Goal: Transaction & Acquisition: Purchase product/service

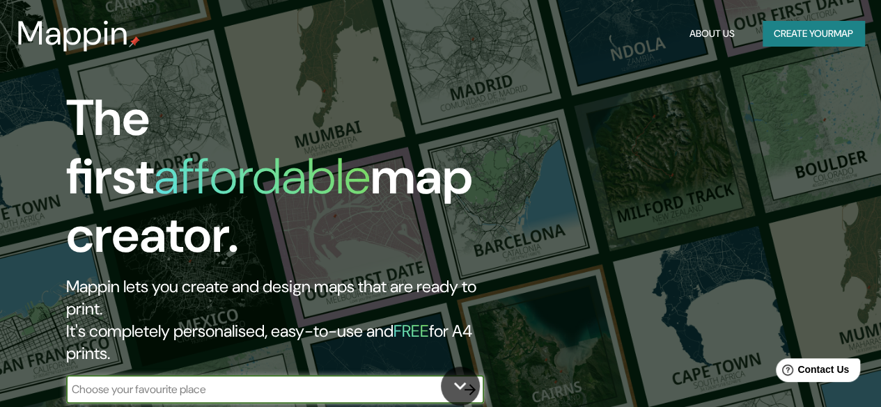
click at [801, 36] on button "Create your map" at bounding box center [813, 34] width 102 height 26
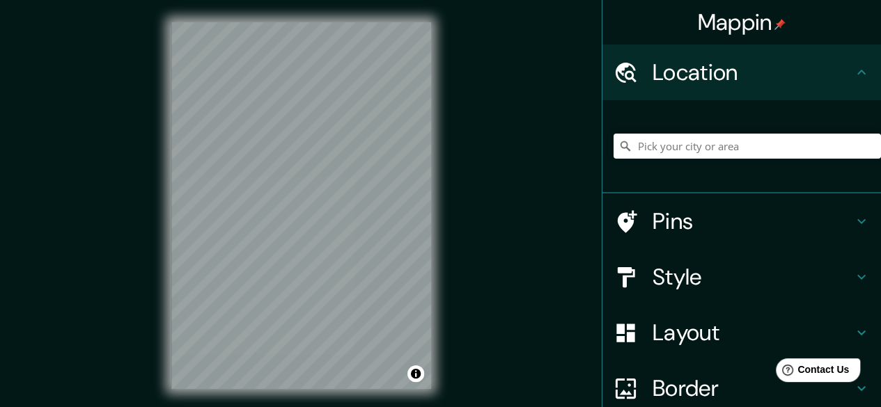
click at [853, 71] on icon at bounding box center [861, 72] width 17 height 17
click at [853, 79] on icon at bounding box center [861, 72] width 17 height 17
click at [165, 230] on div "© Mapbox © OpenStreetMap Improve this map" at bounding box center [301, 205] width 304 height 411
click at [667, 150] on input "Pick your city or area" at bounding box center [746, 146] width 267 height 25
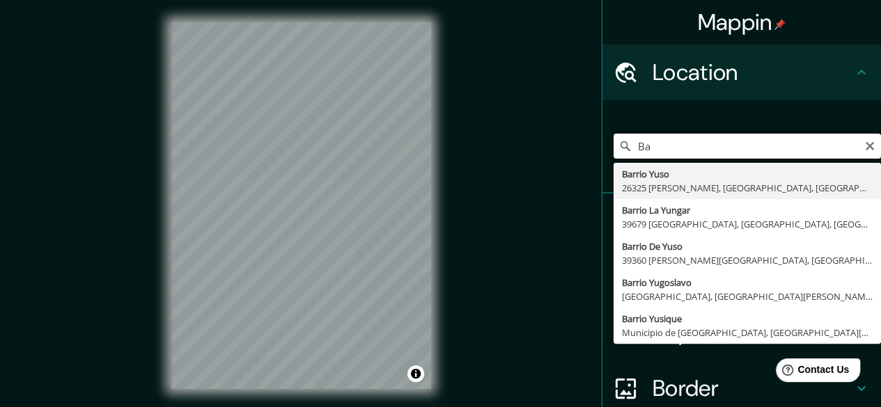
type input "B"
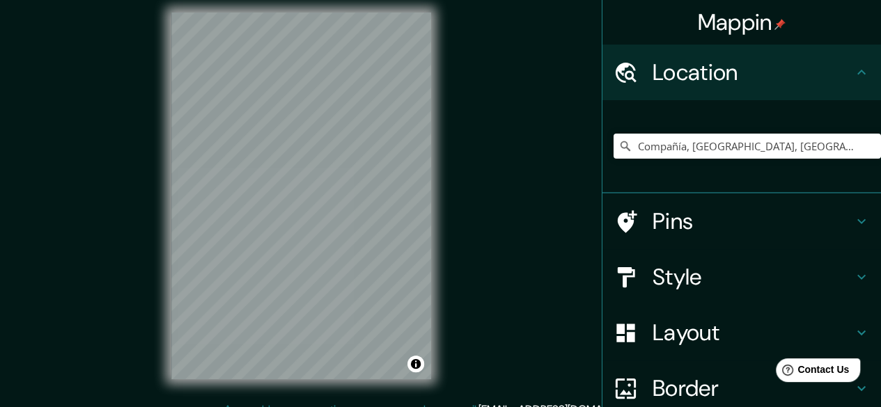
scroll to position [26, 0]
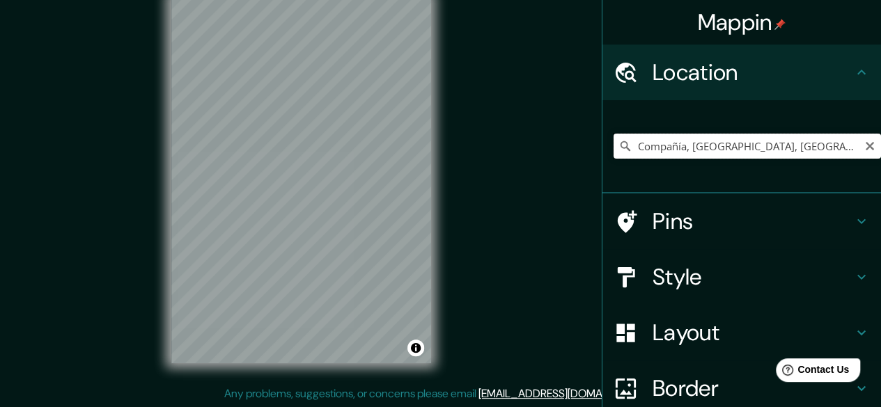
click at [681, 147] on input "Compañía, [GEOGRAPHIC_DATA], [GEOGRAPHIC_DATA] 8500000, [GEOGRAPHIC_DATA]" at bounding box center [746, 146] width 267 height 25
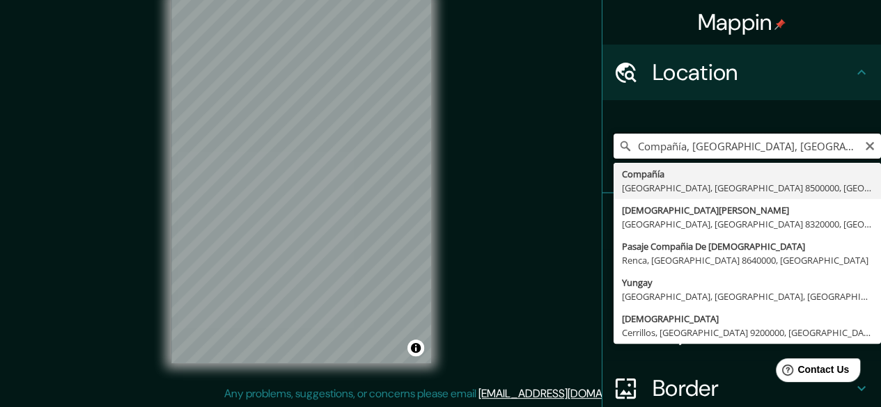
click at [675, 148] on input "Compañía, [GEOGRAPHIC_DATA], [GEOGRAPHIC_DATA] 8500000, [GEOGRAPHIC_DATA]" at bounding box center [746, 146] width 267 height 25
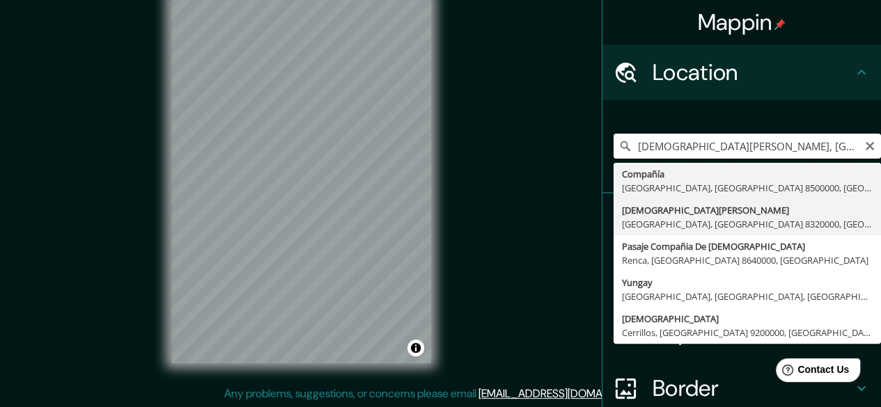
scroll to position [0, 0]
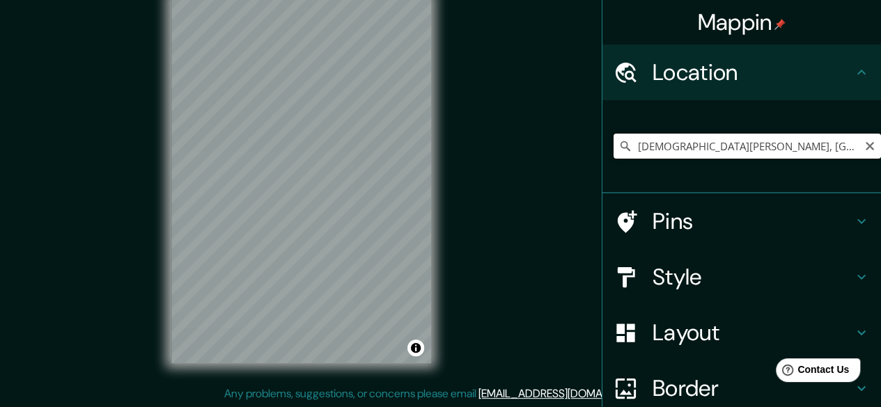
click at [723, 147] on input "[DEMOGRAPHIC_DATA][PERSON_NAME], [GEOGRAPHIC_DATA], [GEOGRAPHIC_DATA] 8320000, …" at bounding box center [746, 146] width 267 height 25
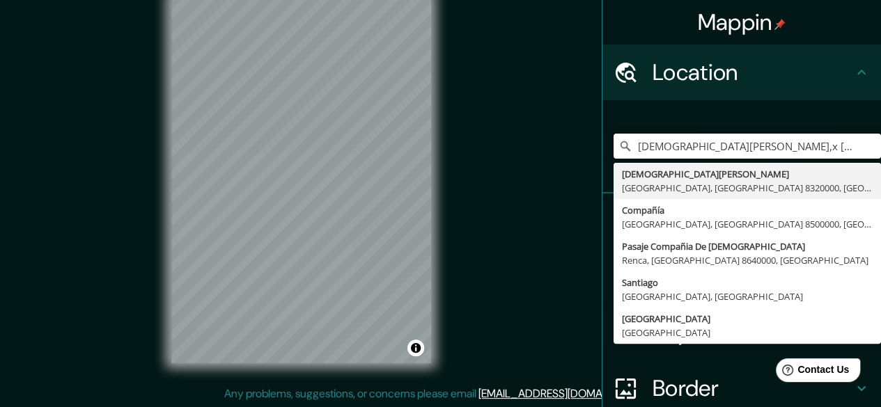
type input "[DEMOGRAPHIC_DATA][PERSON_NAME], [GEOGRAPHIC_DATA], [GEOGRAPHIC_DATA] 8320000, …"
click at [687, 145] on input "[DEMOGRAPHIC_DATA][PERSON_NAME], [GEOGRAPHIC_DATA], [GEOGRAPHIC_DATA] 8320000, …" at bounding box center [746, 146] width 267 height 25
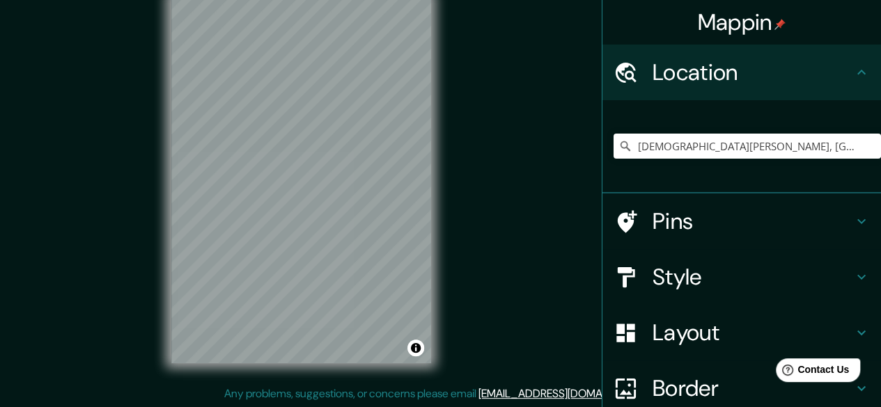
click at [652, 279] on h4 "Style" at bounding box center [752, 277] width 201 height 28
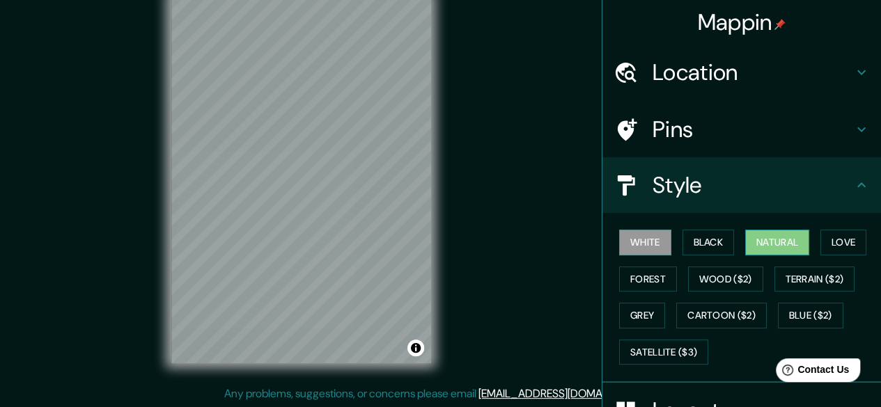
click at [775, 247] on button "Natural" at bounding box center [777, 243] width 64 height 26
click at [820, 239] on button "Love" at bounding box center [843, 243] width 46 height 26
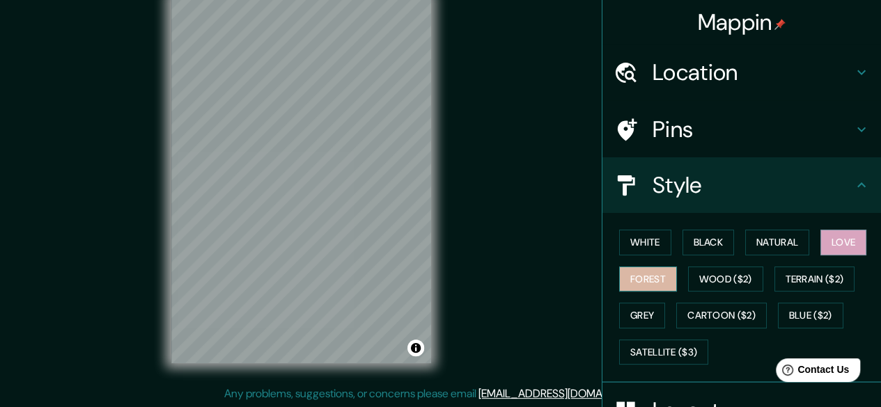
click at [624, 269] on button "Forest" at bounding box center [648, 280] width 58 height 26
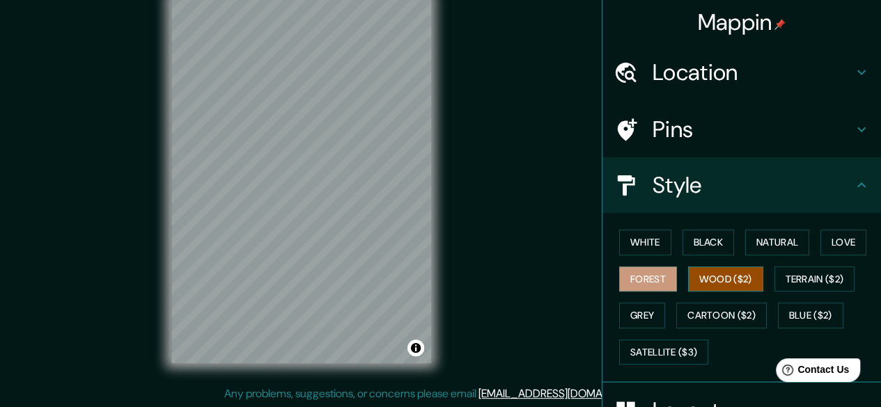
click at [691, 275] on button "Wood ($2)" at bounding box center [725, 280] width 75 height 26
click at [688, 251] on button "Black" at bounding box center [708, 243] width 52 height 26
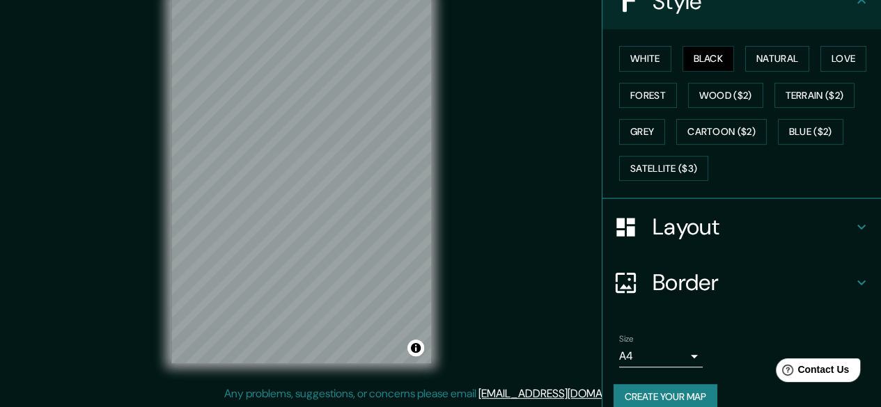
scroll to position [201, 0]
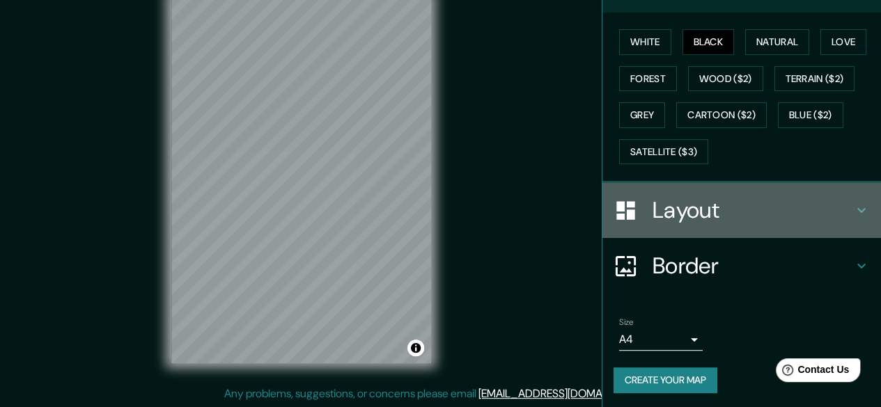
click at [696, 201] on h4 "Layout" at bounding box center [752, 210] width 201 height 28
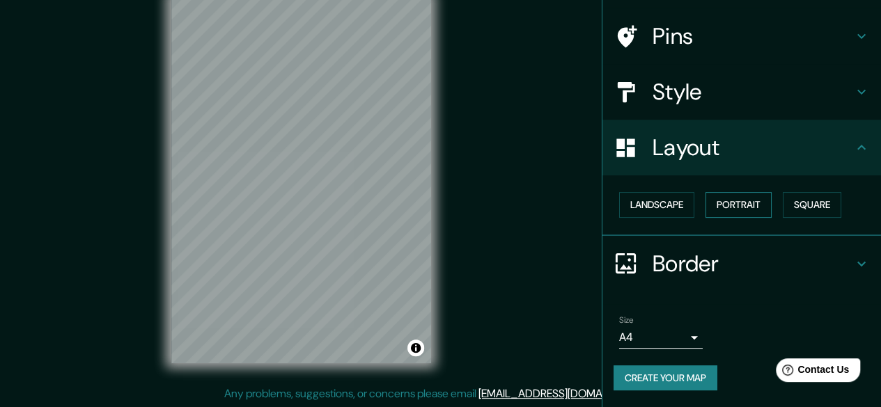
scroll to position [92, 0]
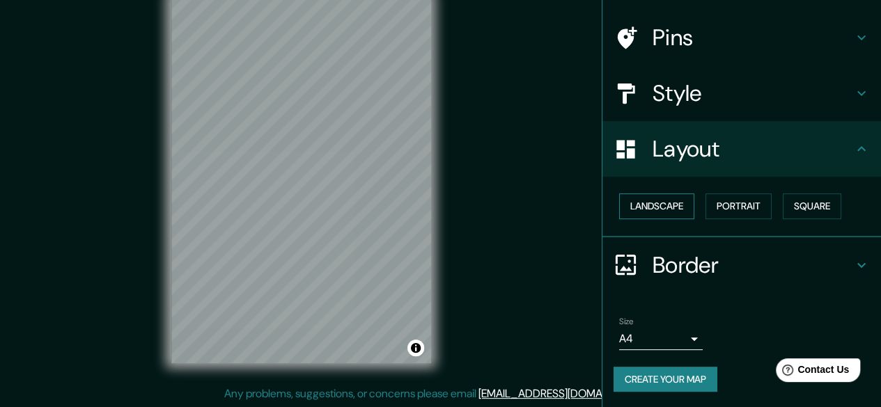
click at [645, 200] on button "Landscape" at bounding box center [656, 207] width 75 height 26
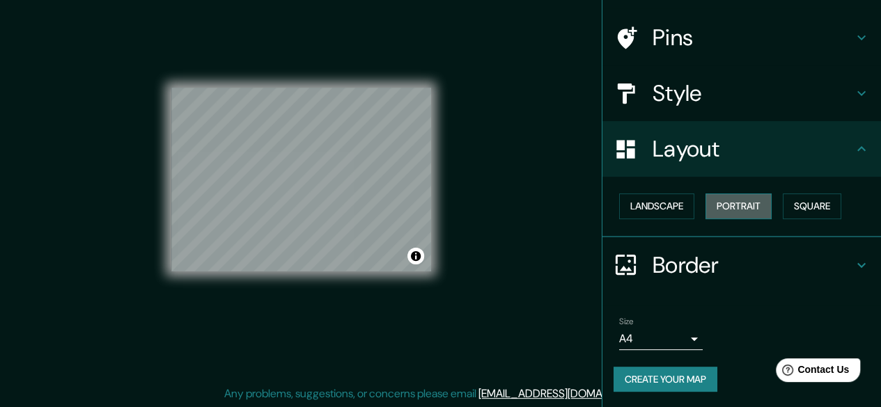
click at [716, 210] on button "Portrait" at bounding box center [738, 207] width 66 height 26
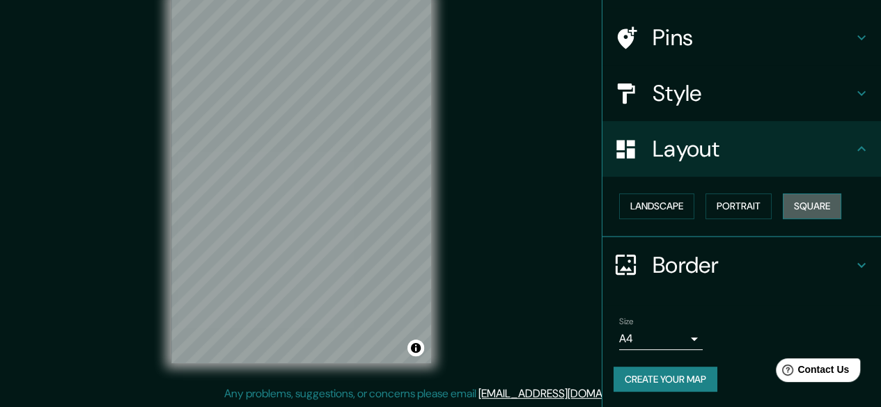
click at [788, 204] on button "Square" at bounding box center [812, 207] width 58 height 26
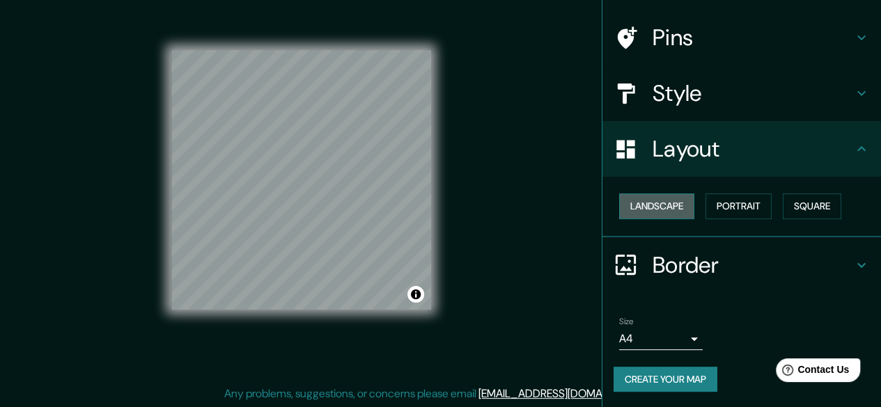
click at [643, 207] on button "Landscape" at bounding box center [656, 207] width 75 height 26
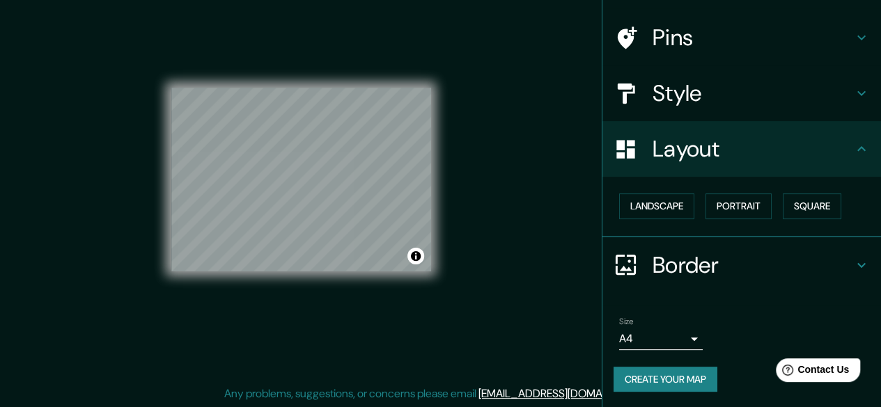
click at [691, 336] on div "Size A4 single" at bounding box center [741, 333] width 256 height 45
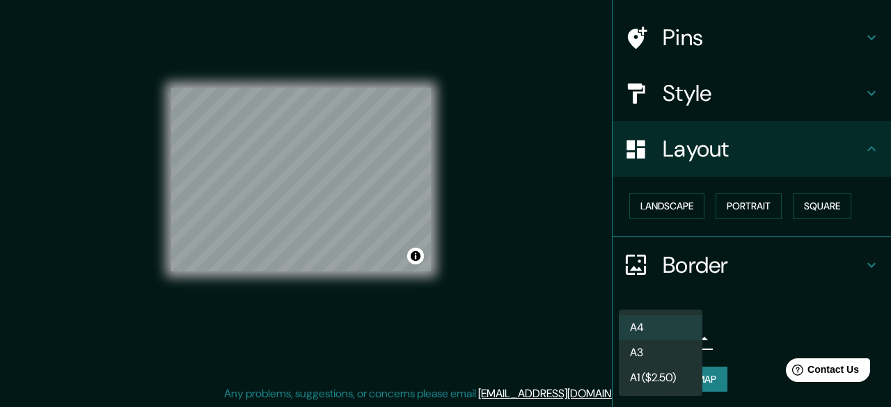
click at [680, 338] on body "Mappin Location [DEMOGRAPHIC_DATA][PERSON_NAME], [GEOGRAPHIC_DATA], [GEOGRAPHIC…" at bounding box center [445, 177] width 891 height 407
click at [660, 354] on li "A3" at bounding box center [661, 352] width 84 height 25
type input "a4"
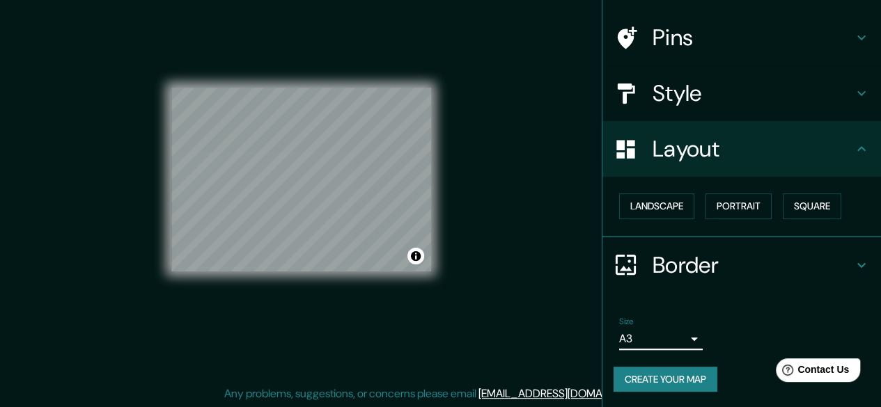
click at [665, 267] on h4 "Border" at bounding box center [752, 265] width 201 height 28
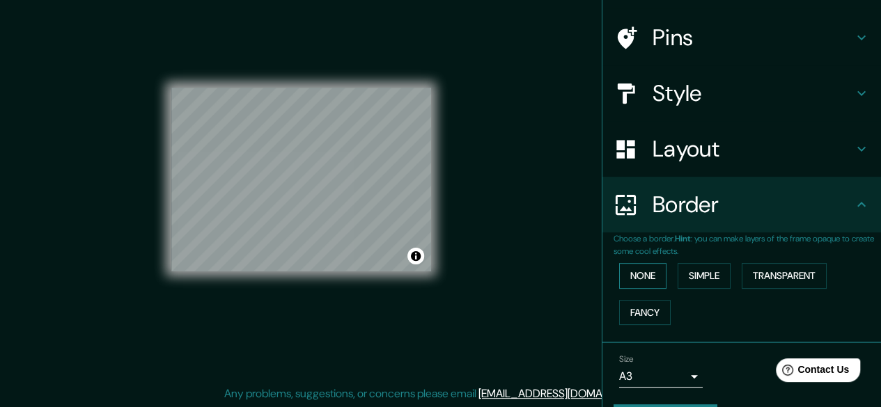
click at [645, 272] on button "None" at bounding box center [642, 276] width 47 height 26
click at [685, 278] on button "Simple" at bounding box center [703, 276] width 53 height 26
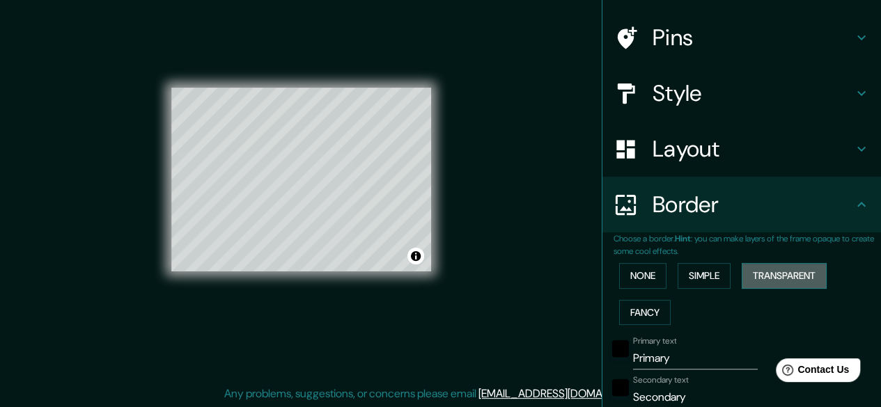
click at [771, 283] on button "Transparent" at bounding box center [784, 276] width 85 height 26
click at [628, 306] on button "Fancy" at bounding box center [645, 313] width 52 height 26
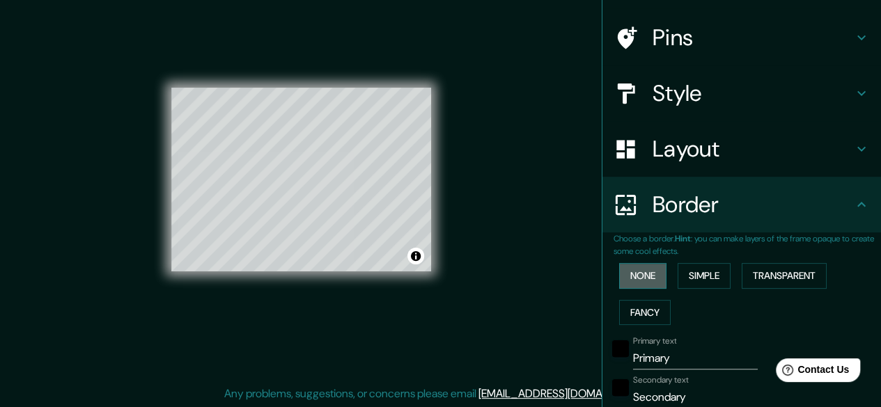
click at [629, 285] on button "None" at bounding box center [642, 276] width 47 height 26
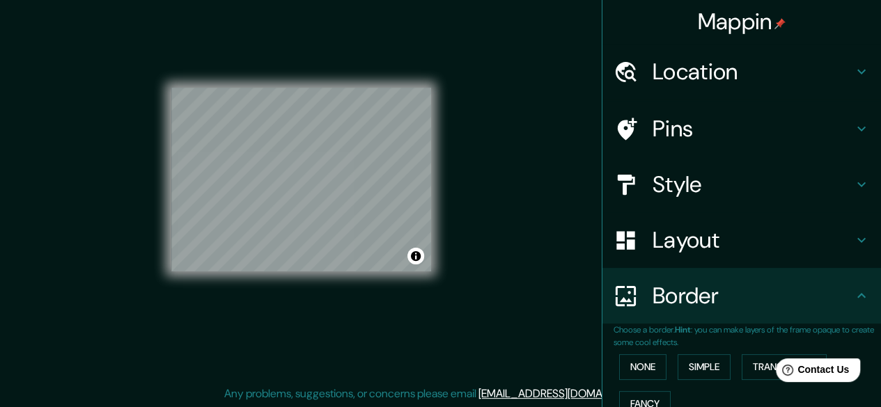
scroll to position [0, 0]
click at [666, 191] on h4 "Style" at bounding box center [752, 185] width 201 height 28
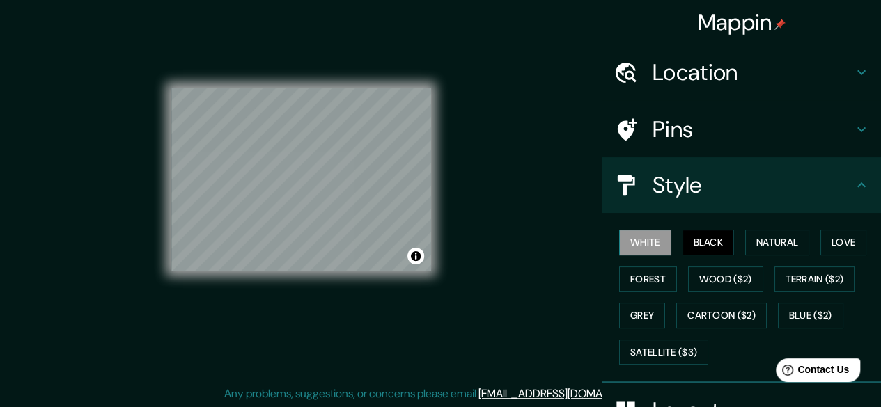
click at [620, 243] on button "White" at bounding box center [645, 243] width 52 height 26
click at [709, 247] on button "Black" at bounding box center [708, 243] width 52 height 26
click at [670, 122] on h4 "Pins" at bounding box center [752, 130] width 201 height 28
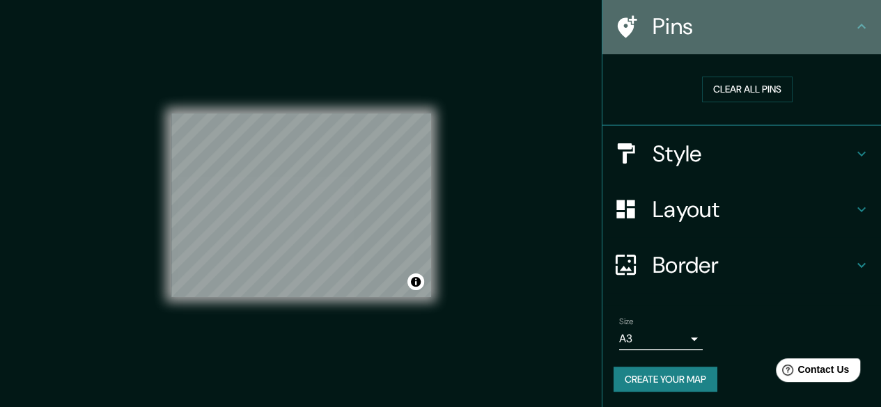
click at [794, 29] on h4 "Pins" at bounding box center [752, 27] width 201 height 28
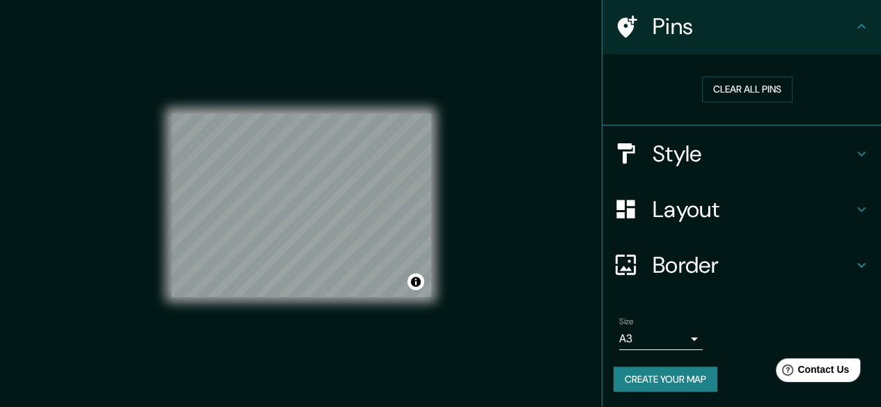
click at [856, 26] on icon at bounding box center [861, 26] width 17 height 17
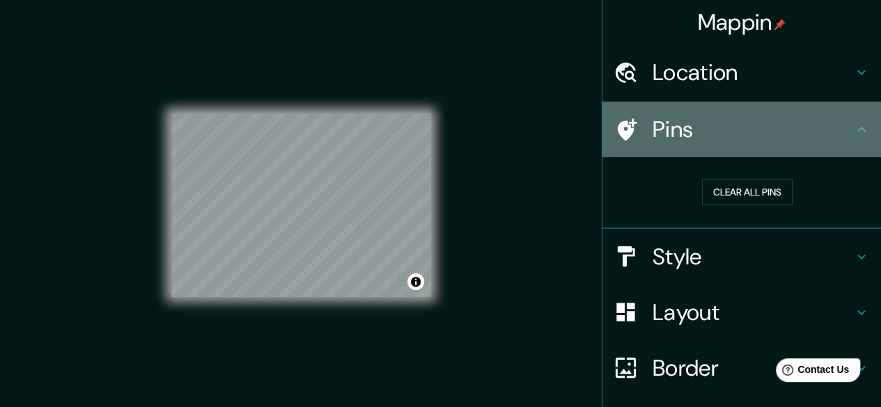
click at [863, 132] on div "Pins" at bounding box center [741, 130] width 279 height 56
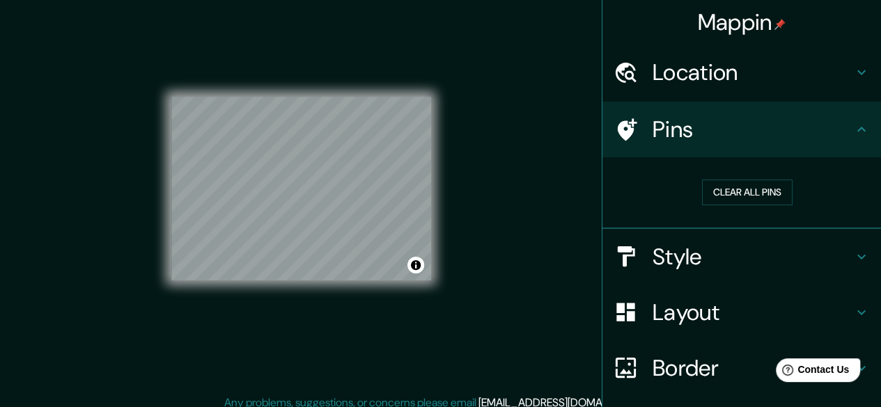
scroll to position [26, 0]
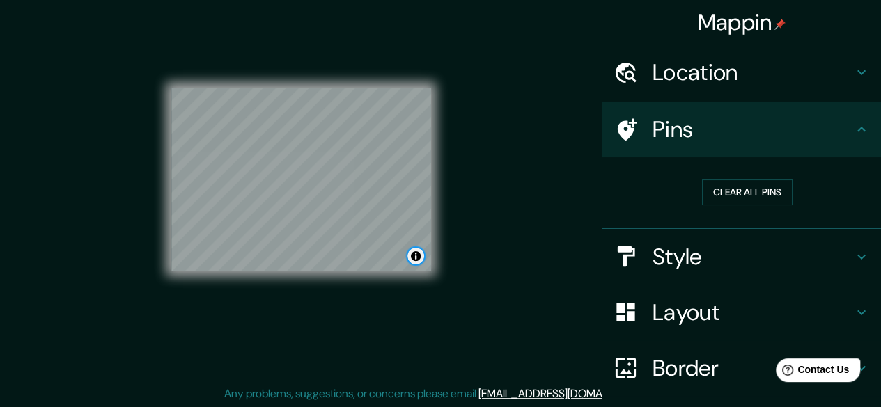
click at [417, 262] on button "Toggle attribution" at bounding box center [415, 256] width 17 height 17
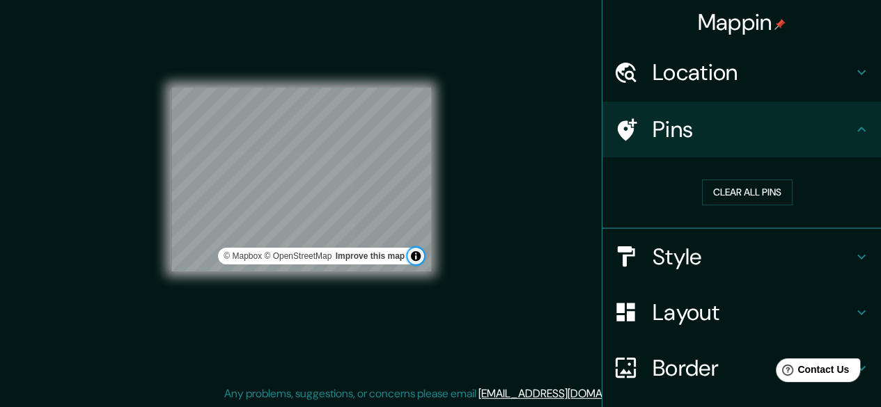
click at [414, 261] on button "Toggle attribution" at bounding box center [415, 256] width 17 height 17
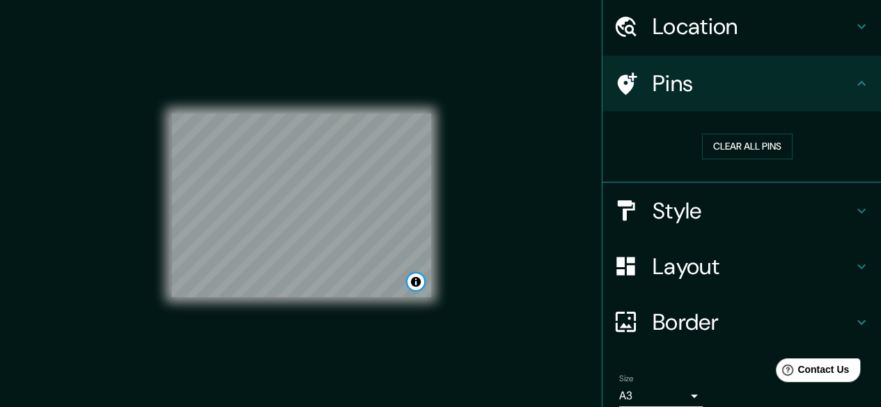
scroll to position [103, 0]
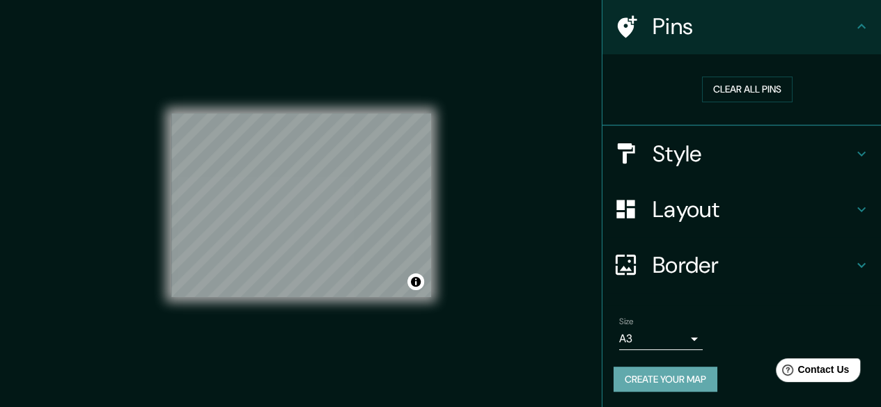
click at [653, 375] on button "Create your map" at bounding box center [665, 380] width 104 height 26
click at [645, 372] on div "Create your map" at bounding box center [741, 380] width 256 height 26
click at [652, 378] on button "Create your map" at bounding box center [665, 380] width 104 height 26
click at [652, 378] on div "Create your map" at bounding box center [741, 380] width 256 height 26
